Goal: Task Accomplishment & Management: Manage account settings

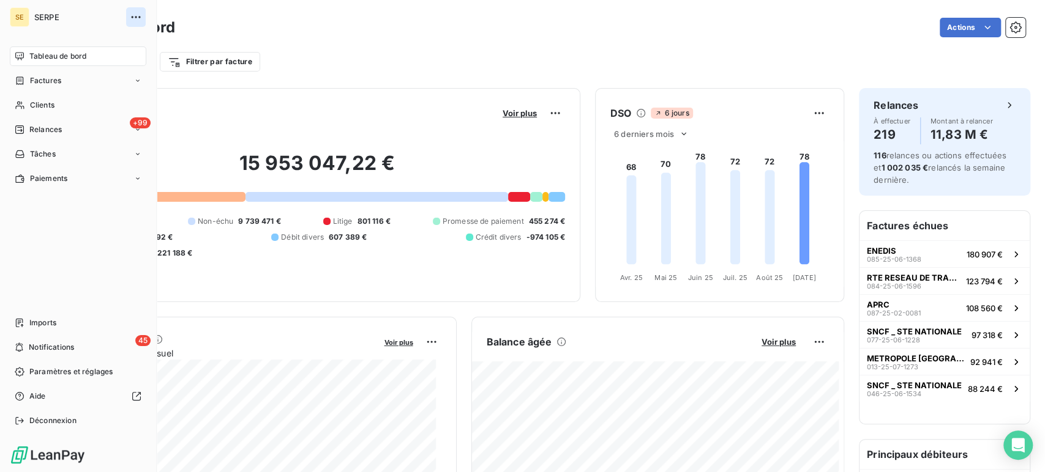
click at [136, 13] on icon "button" at bounding box center [136, 17] width 12 height 12
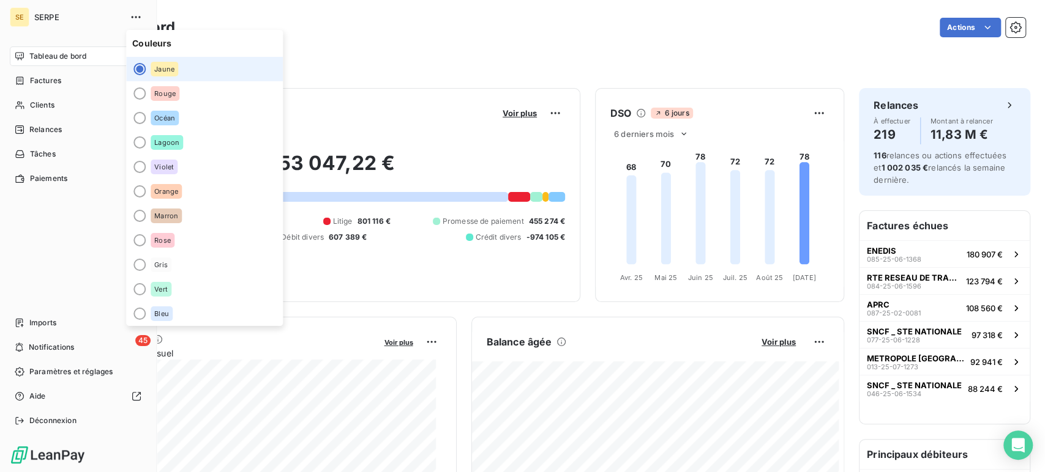
click at [15, 18] on div "SE" at bounding box center [20, 17] width 20 height 20
click at [20, 18] on div "SE" at bounding box center [20, 17] width 20 height 20
click at [64, 57] on span "Tableau de bord" at bounding box center [57, 56] width 57 height 11
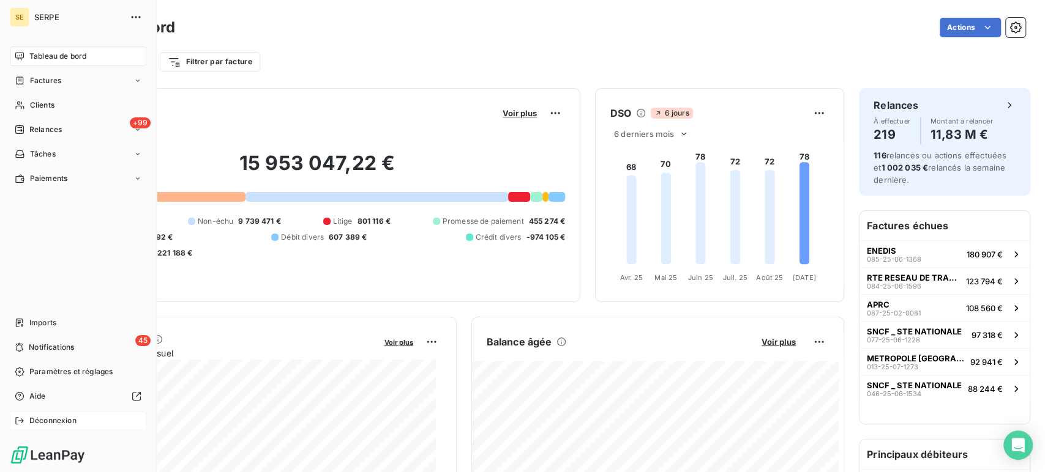
click at [35, 424] on span "Déconnexion" at bounding box center [52, 421] width 47 height 11
